Goal: Task Accomplishment & Management: Use online tool/utility

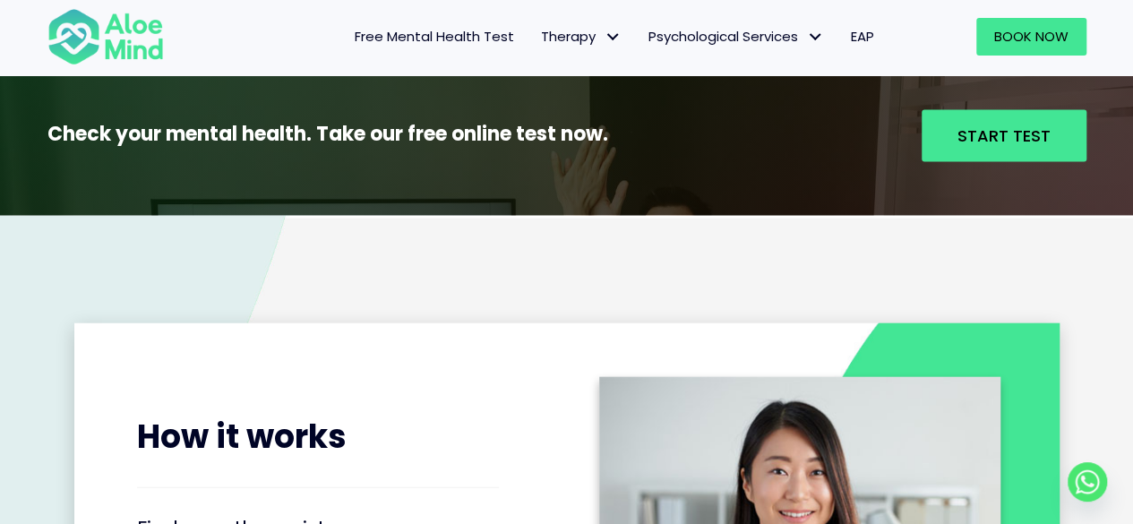
scroll to position [1880, 0]
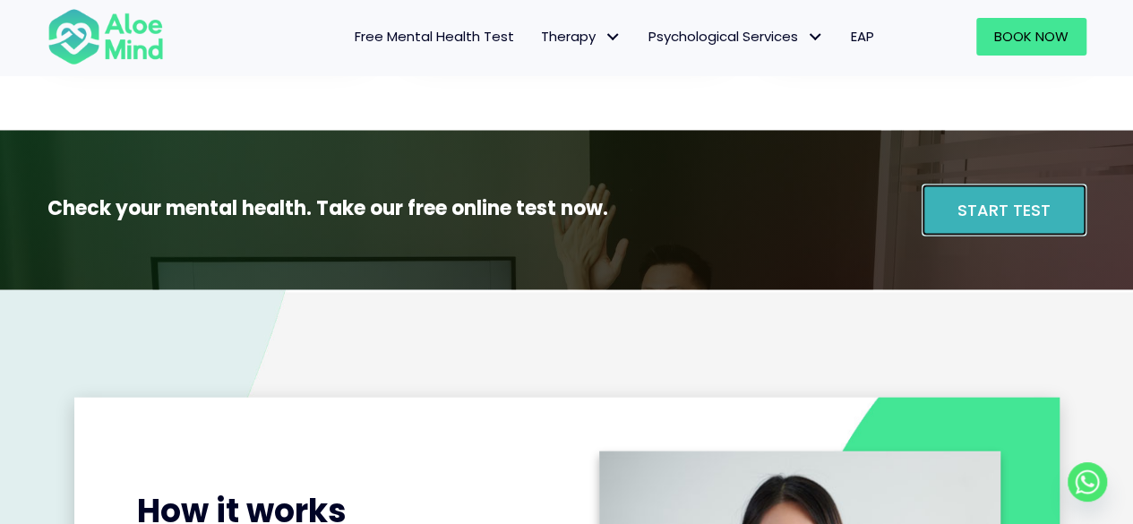
click at [989, 202] on span "Start Test" at bounding box center [1003, 210] width 93 height 22
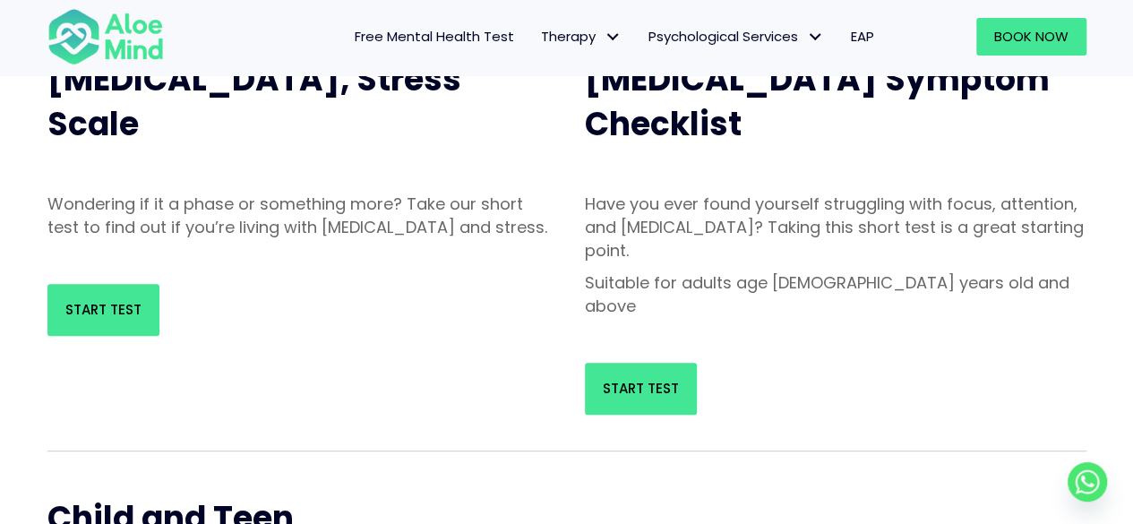
scroll to position [269, 0]
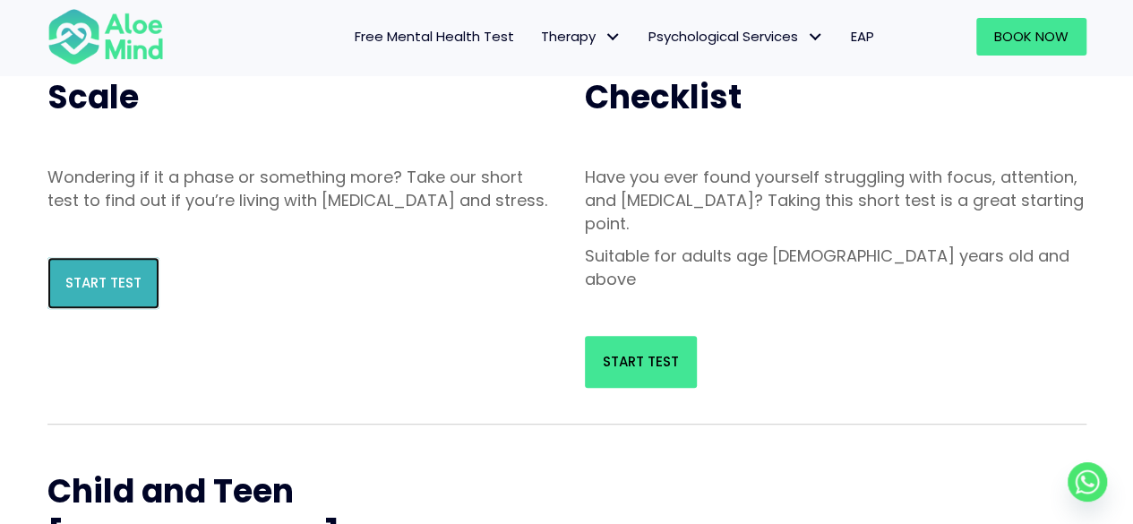
click at [133, 286] on link "Start Test" at bounding box center [103, 283] width 112 height 52
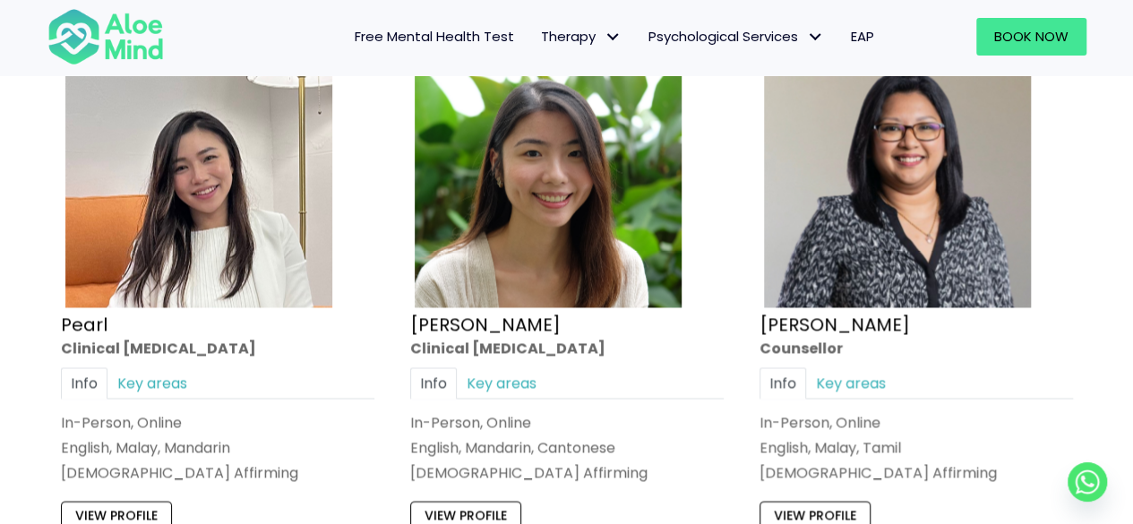
scroll to position [5014, 0]
